Goal: Task Accomplishment & Management: Manage account settings

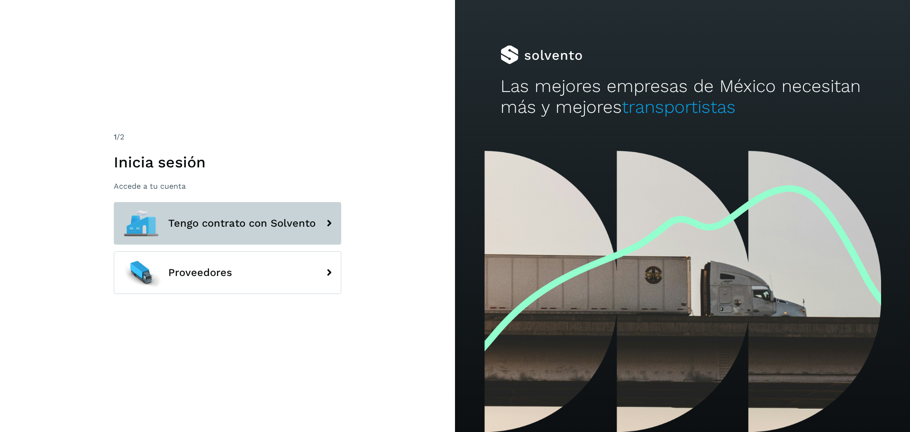
click at [235, 215] on button "Tengo contrato con Solvento" at bounding box center [228, 223] width 228 height 43
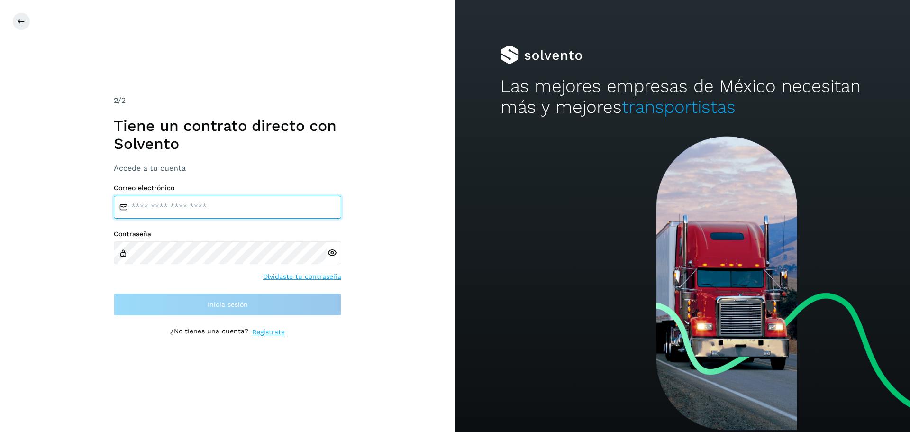
type input "**********"
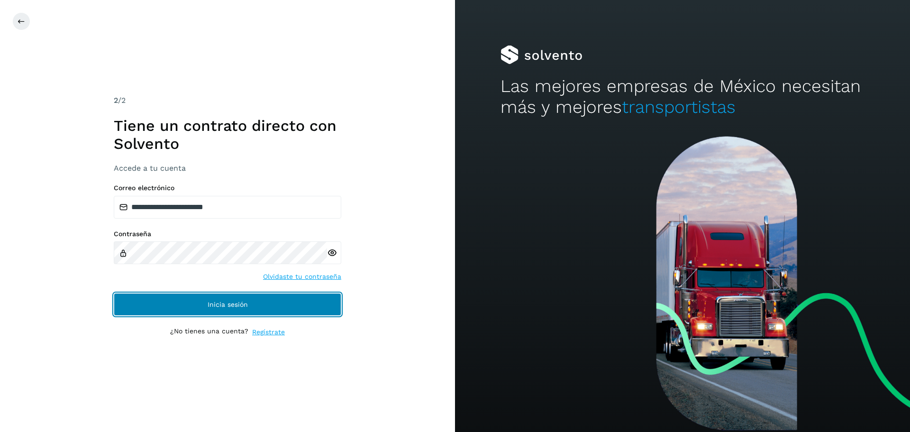
click at [273, 305] on button "Inicia sesión" at bounding box center [228, 304] width 228 height 23
click at [325, 301] on button "Inicia sesión" at bounding box center [228, 304] width 228 height 23
